Goal: Find specific page/section: Find specific page/section

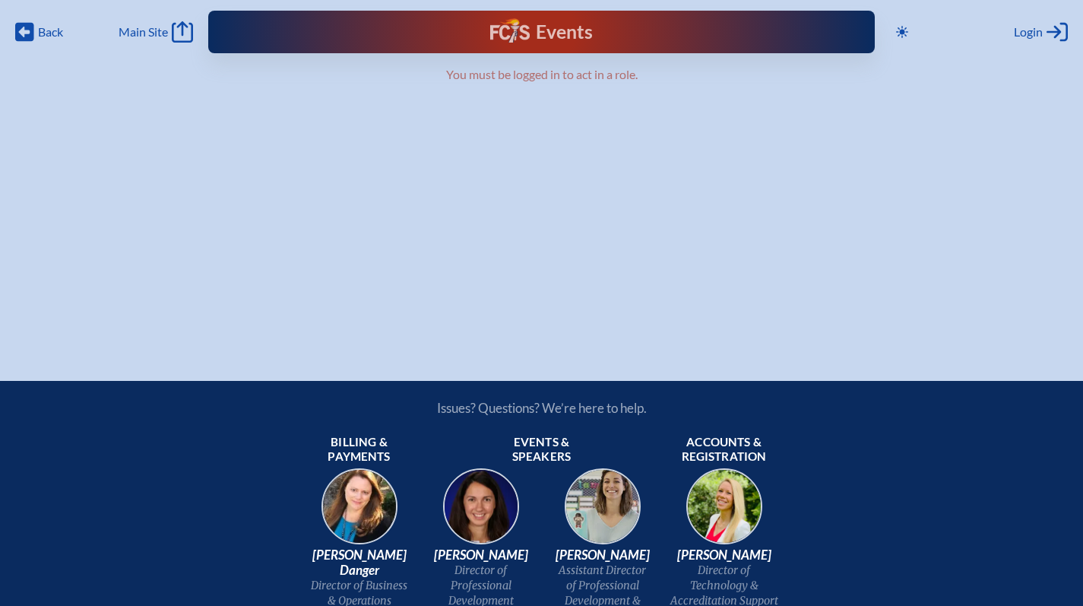
click at [543, 33] on h1 "Events" at bounding box center [564, 32] width 57 height 19
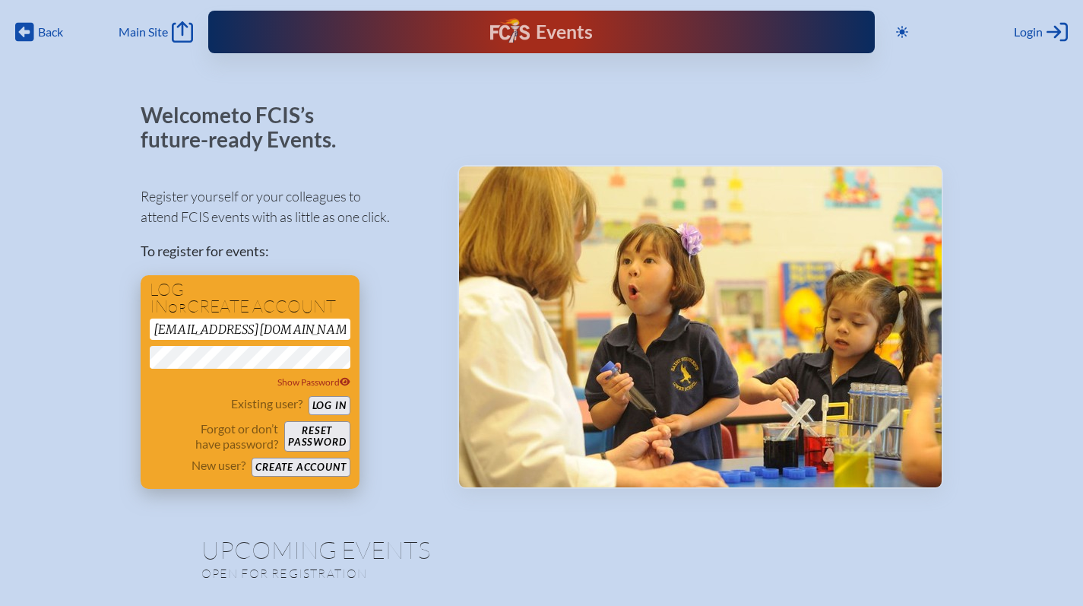
click at [344, 401] on button "Log in" at bounding box center [329, 405] width 42 height 19
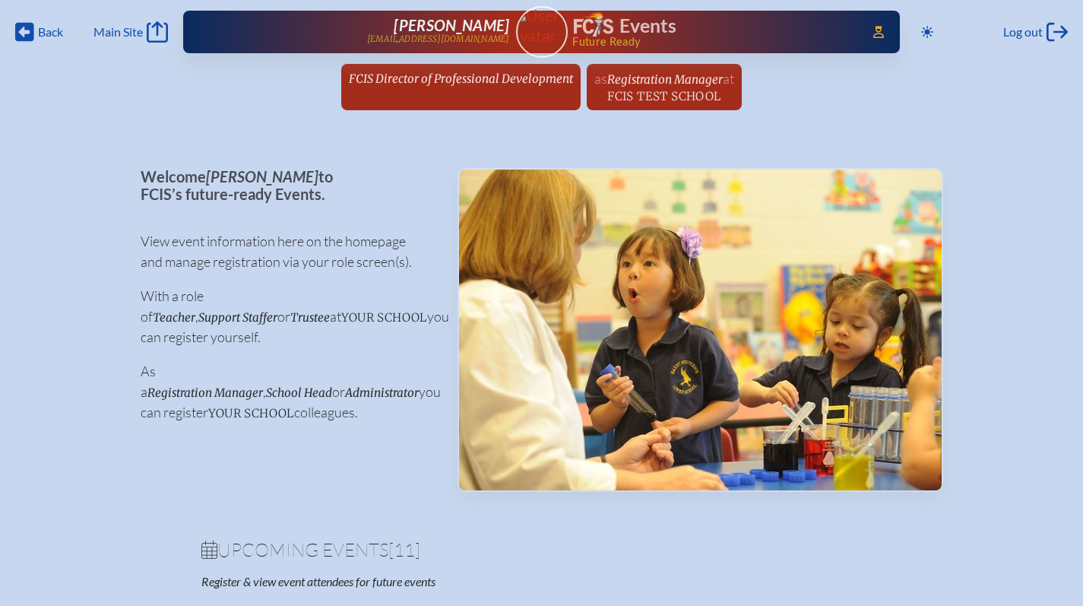
click at [473, 75] on span "FCIS Director of Professional Development" at bounding box center [461, 78] width 224 height 14
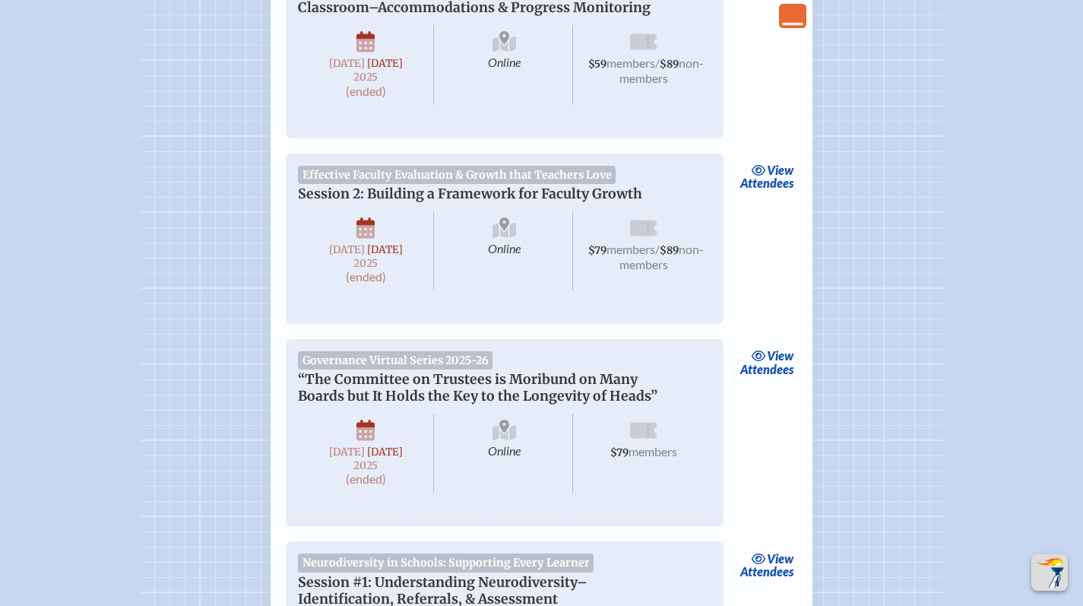
scroll to position [2941, 0]
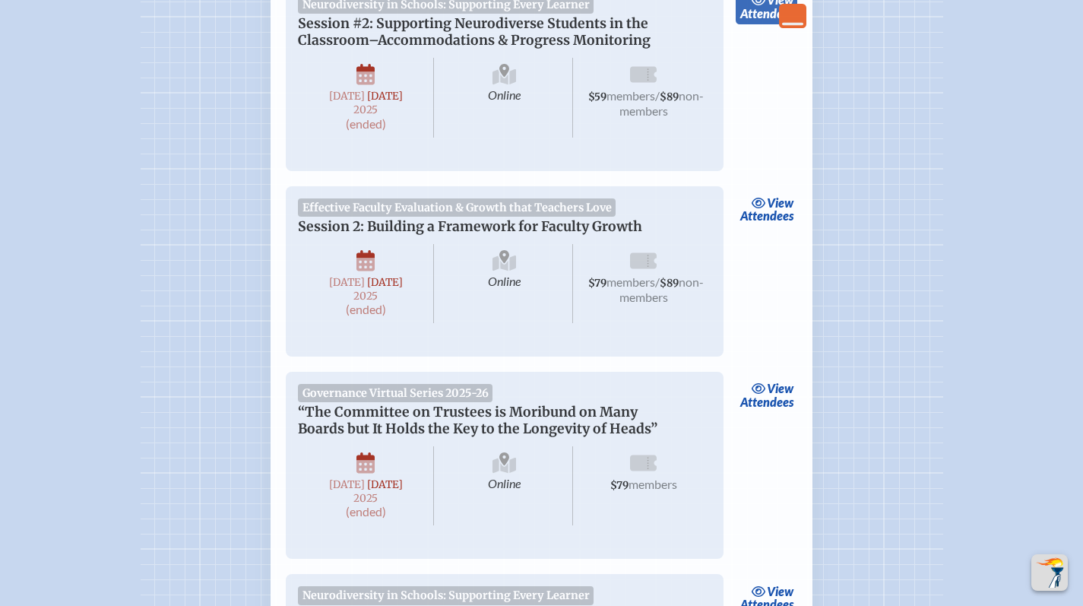
click at [757, 6] on icon at bounding box center [758, 0] width 15 height 12
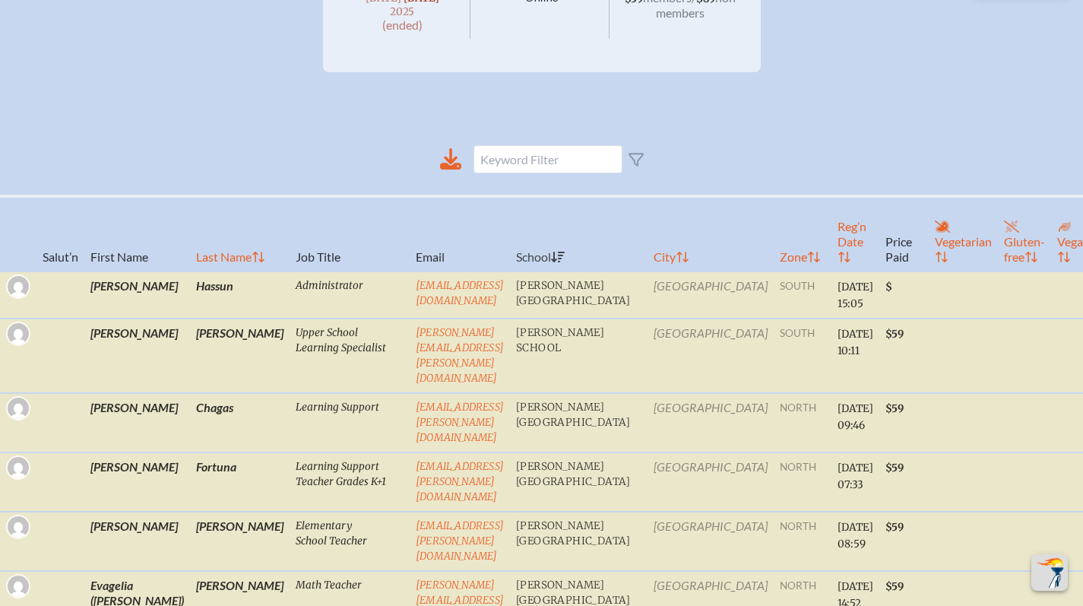
scroll to position [574, 0]
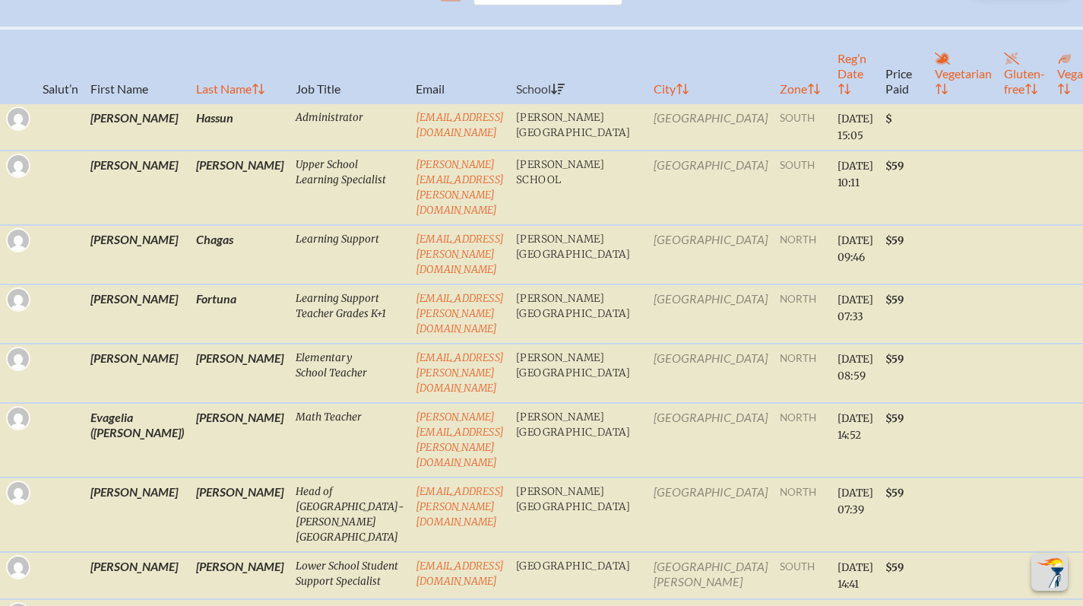
click at [831, 87] on th "Reg’n Date" at bounding box center [855, 65] width 48 height 75
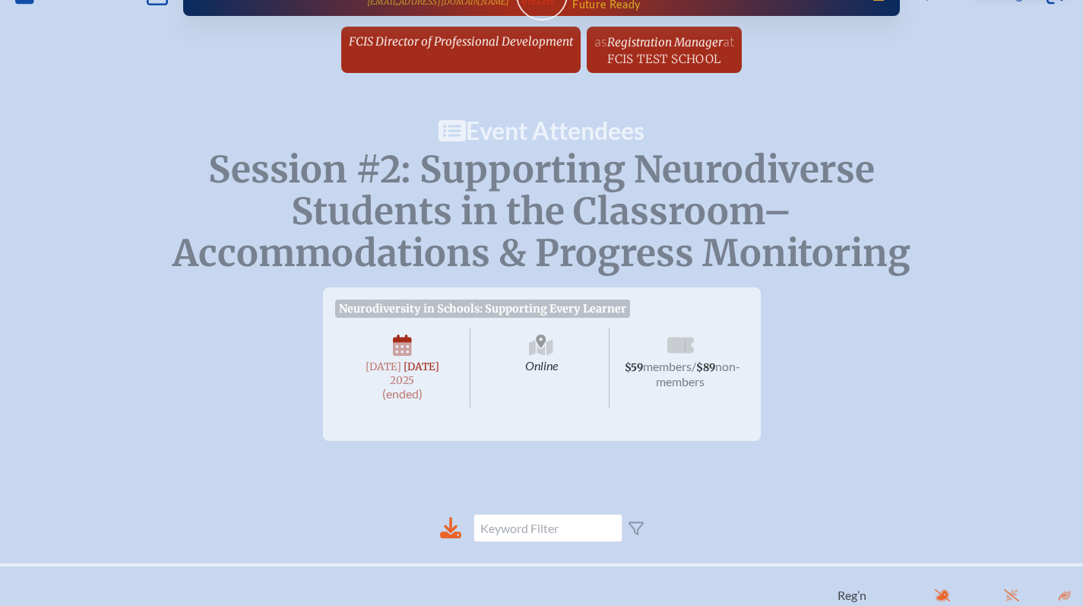
scroll to position [23, 0]
